Goal: Navigation & Orientation: Find specific page/section

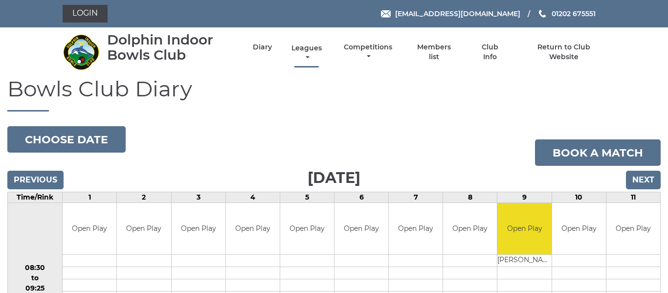
click at [305, 49] on link "Leagues" at bounding box center [306, 53] width 35 height 19
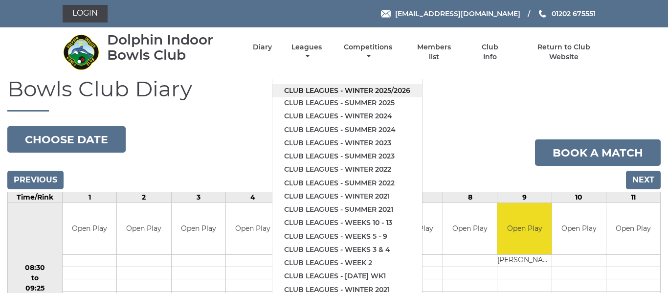
click at [333, 89] on link "Club leagues - Winter 2025/2026" at bounding box center [347, 90] width 150 height 13
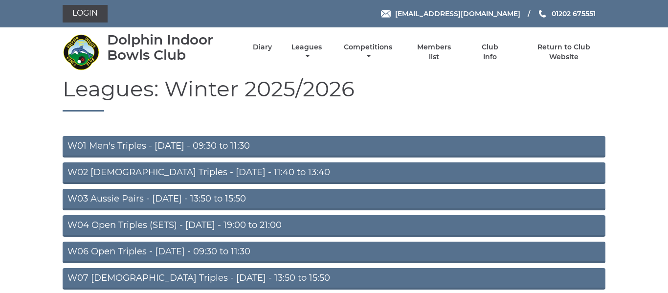
click at [191, 252] on link "W06 Open Triples - [DATE] - 09:30 to 11:30" at bounding box center [334, 253] width 543 height 22
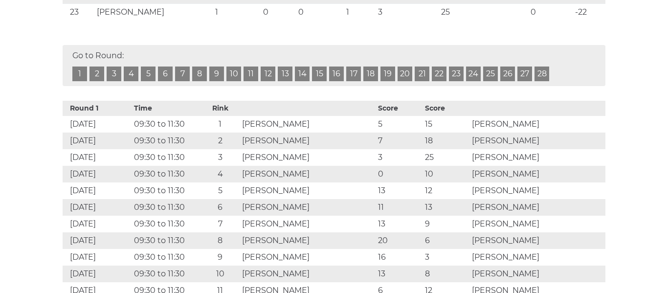
scroll to position [599, 0]
